Goal: Check status

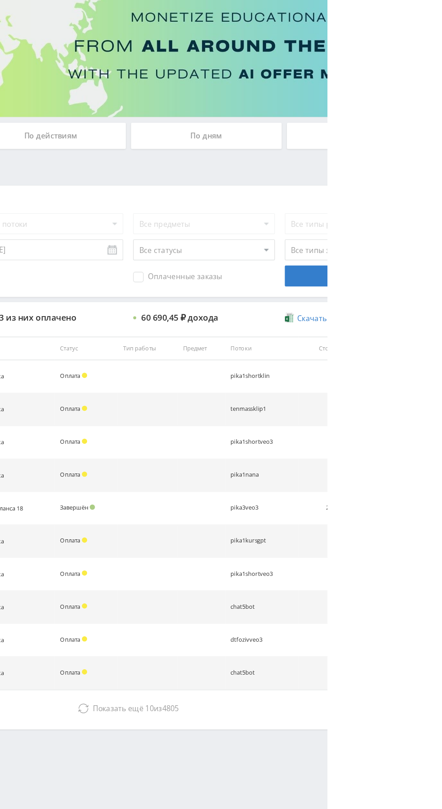
click at [269, 688] on span "Показать ещё" at bounding box center [261, 689] width 43 height 9
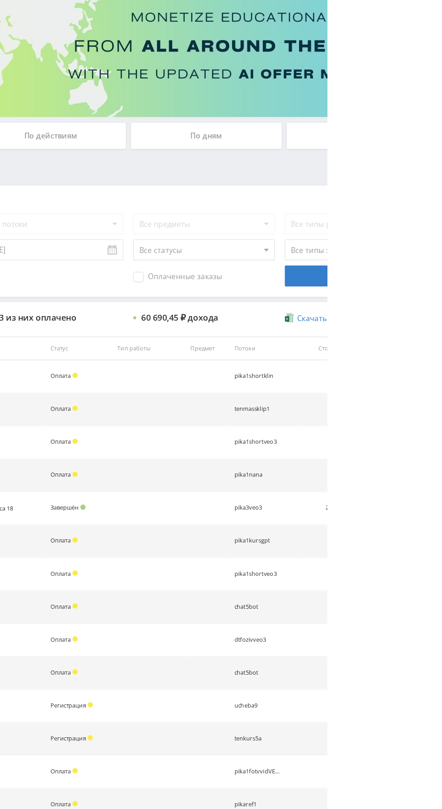
click at [355, 201] on div "По дням" at bounding box center [338, 196] width 130 height 23
click at [0, 0] on input "По дням" at bounding box center [0, 0] width 0 height 0
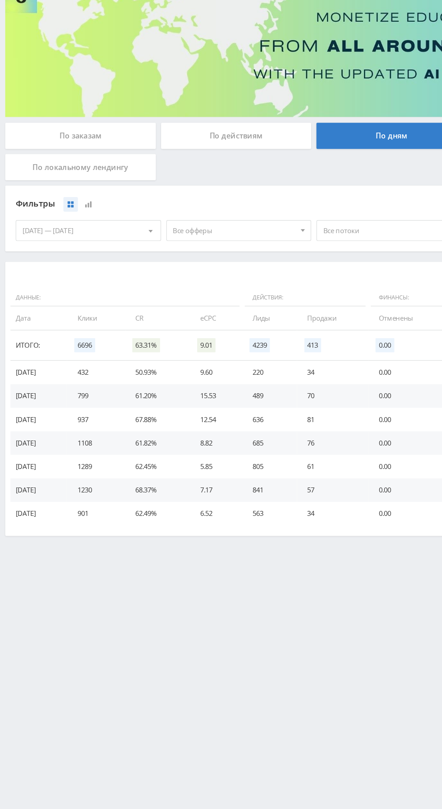
click at [113, 281] on div "14.09.2025 — 20.09.2025" at bounding box center [76, 277] width 125 height 17
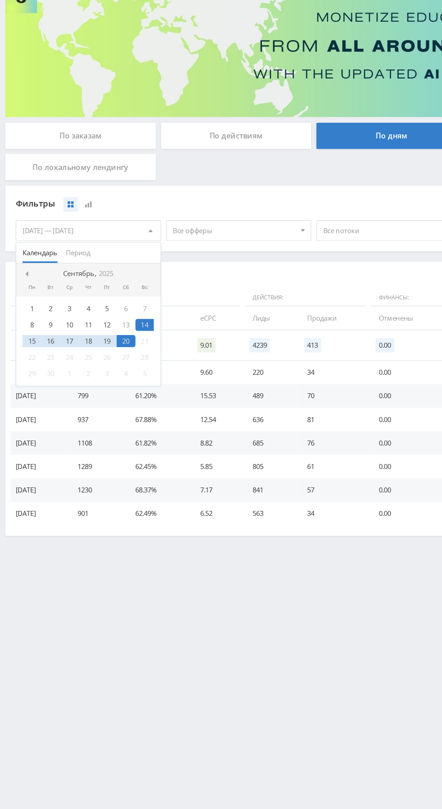
click at [69, 296] on span "Период" at bounding box center [67, 297] width 21 height 18
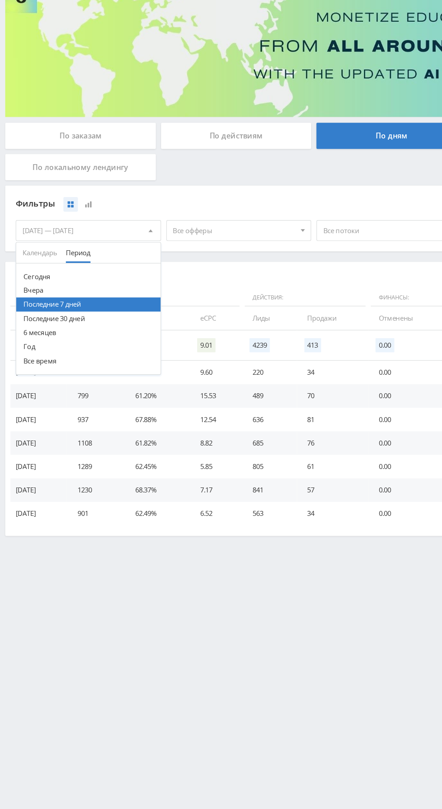
click at [73, 356] on button "Последние 30 дней" at bounding box center [76, 353] width 125 height 12
